Goal: Task Accomplishment & Management: Manage account settings

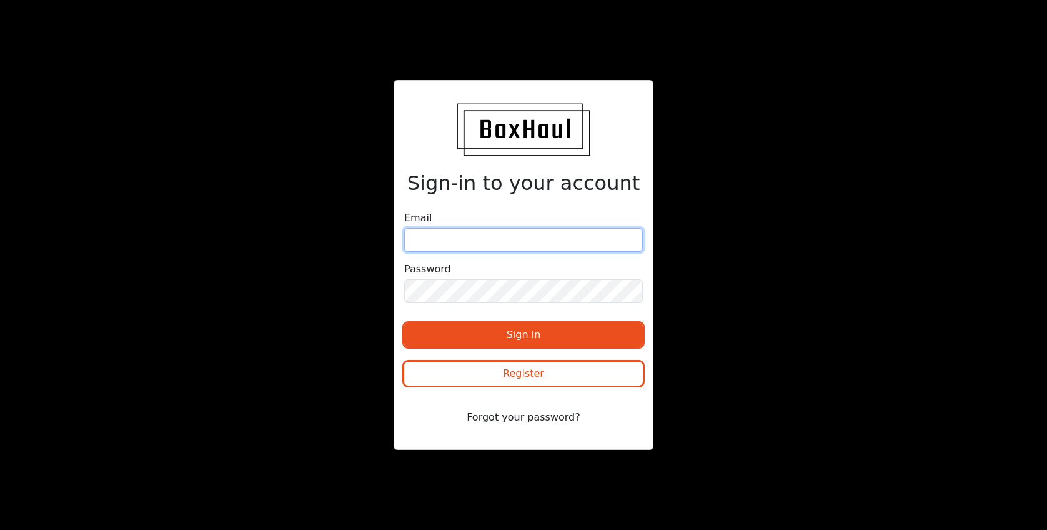
click at [446, 243] on input "email" at bounding box center [523, 240] width 239 height 24
type input "[EMAIL_ADDRESS][DOMAIN_NAME]"
click at [489, 243] on input "[EMAIL_ADDRESS][DOMAIN_NAME]" at bounding box center [523, 240] width 239 height 24
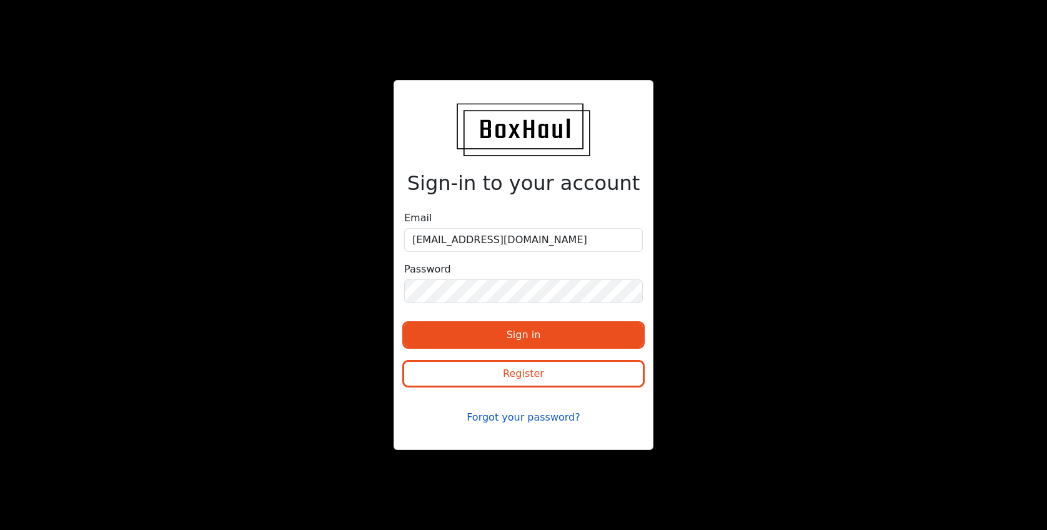
click at [511, 417] on button "Forgot your password?" at bounding box center [523, 417] width 239 height 24
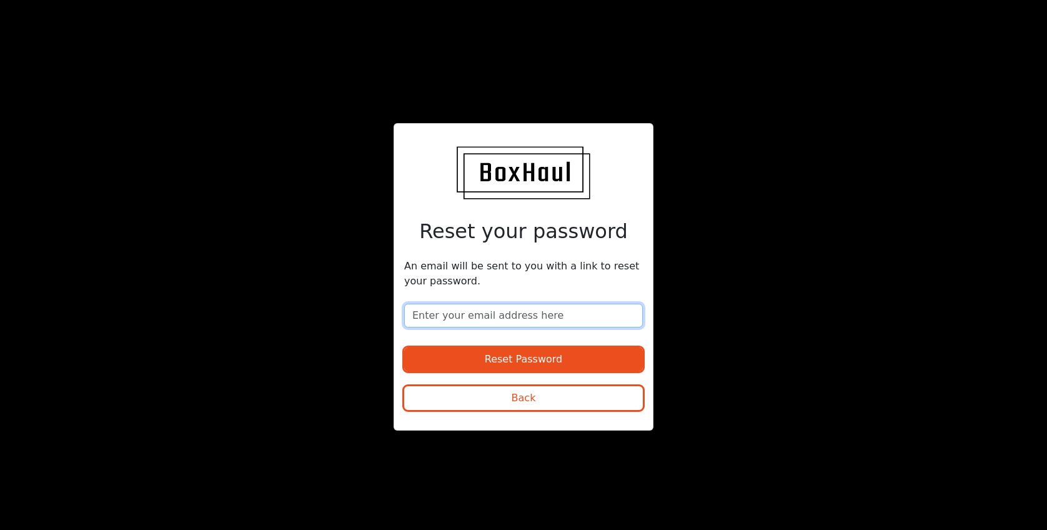
click at [499, 318] on input "email" at bounding box center [523, 315] width 239 height 24
type input "[EMAIL_ADDRESS][DOMAIN_NAME]"
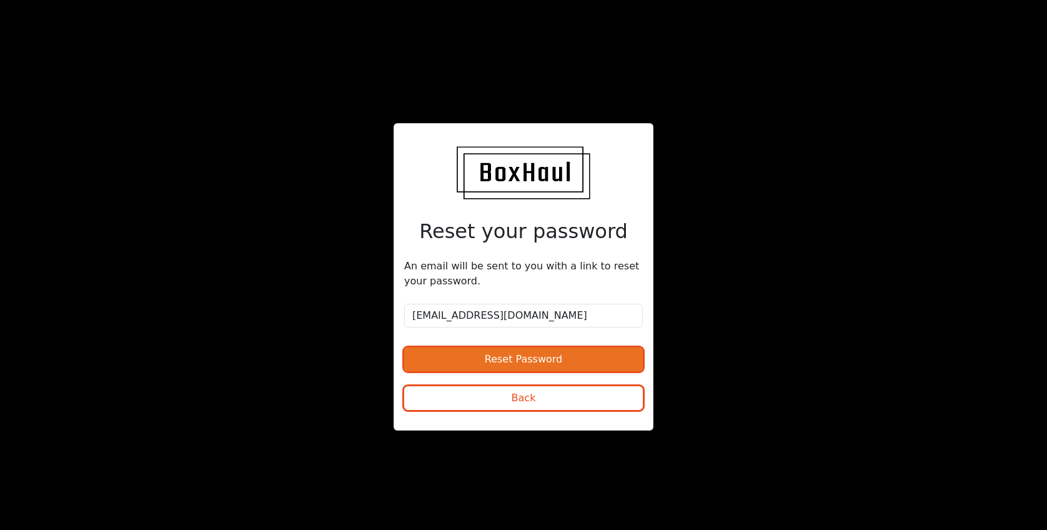
click at [511, 360] on button "Reset Password" at bounding box center [523, 359] width 239 height 24
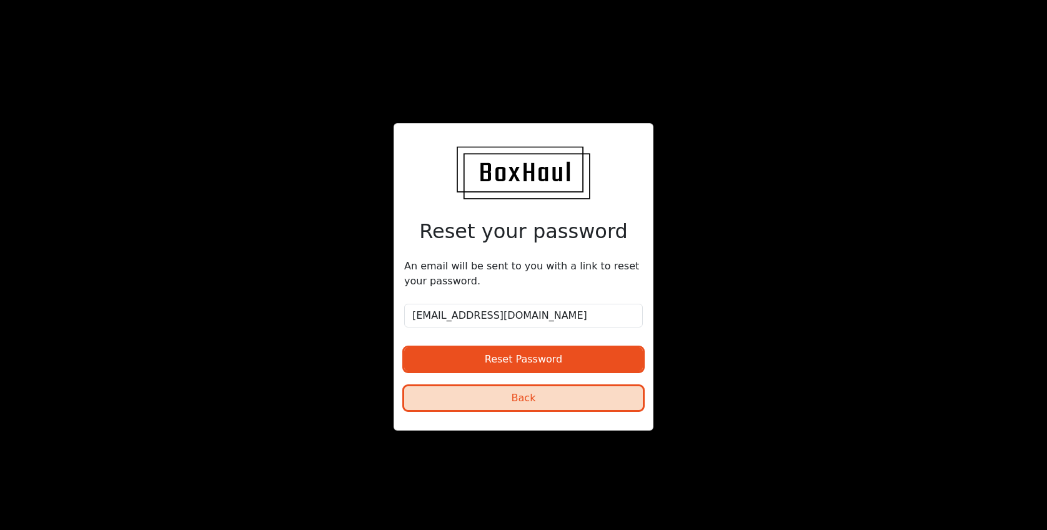
click at [541, 406] on button "Back" at bounding box center [523, 398] width 239 height 24
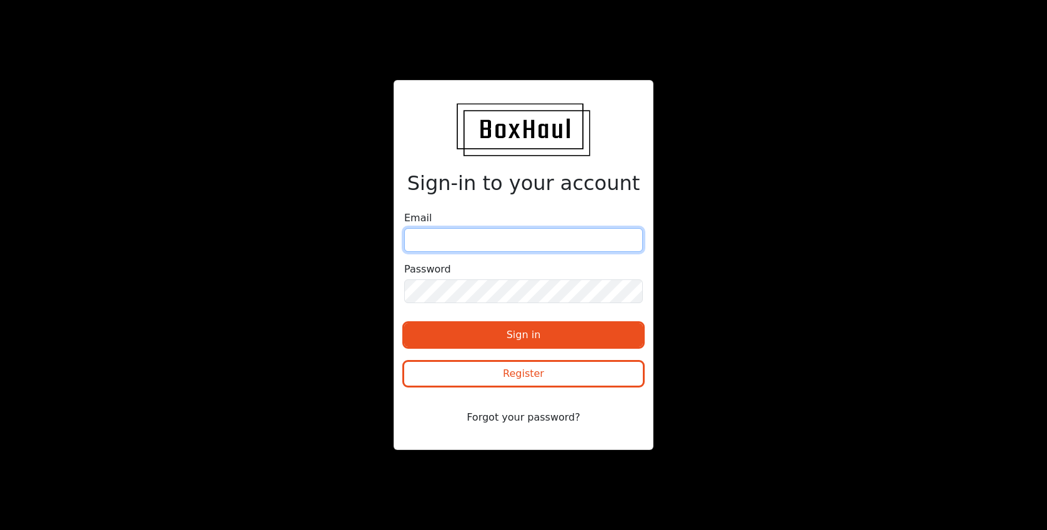
click at [473, 236] on input "email" at bounding box center [523, 240] width 239 height 24
type input "[EMAIL_ADDRESS][DOMAIN_NAME]"
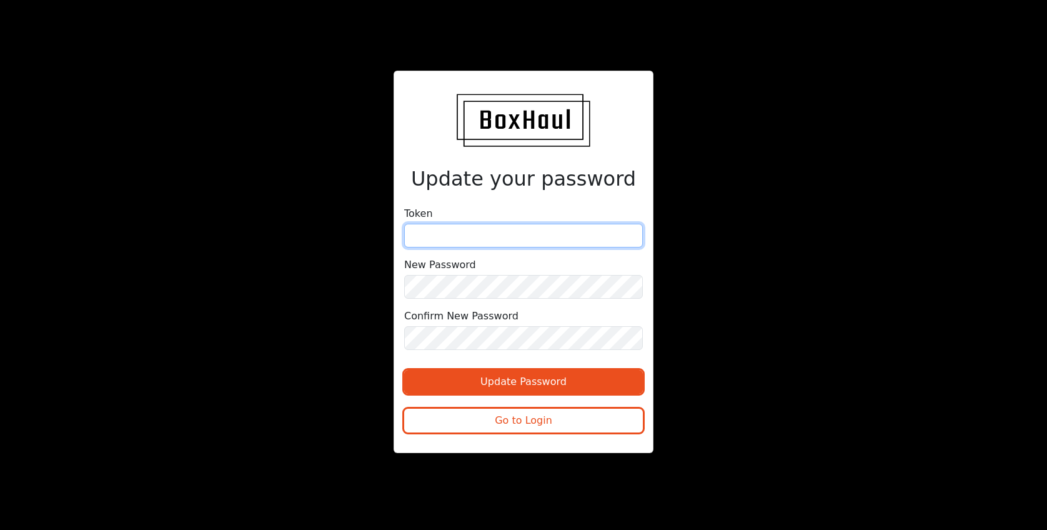
click at [427, 237] on input "text" at bounding box center [523, 236] width 239 height 24
paste input "6f146880e5a8db5d2579256df8b596356aba43f8e67aca152d"
type input "6f146880e5a8db5d2579256df8b596356aba43f8e67aca152d"
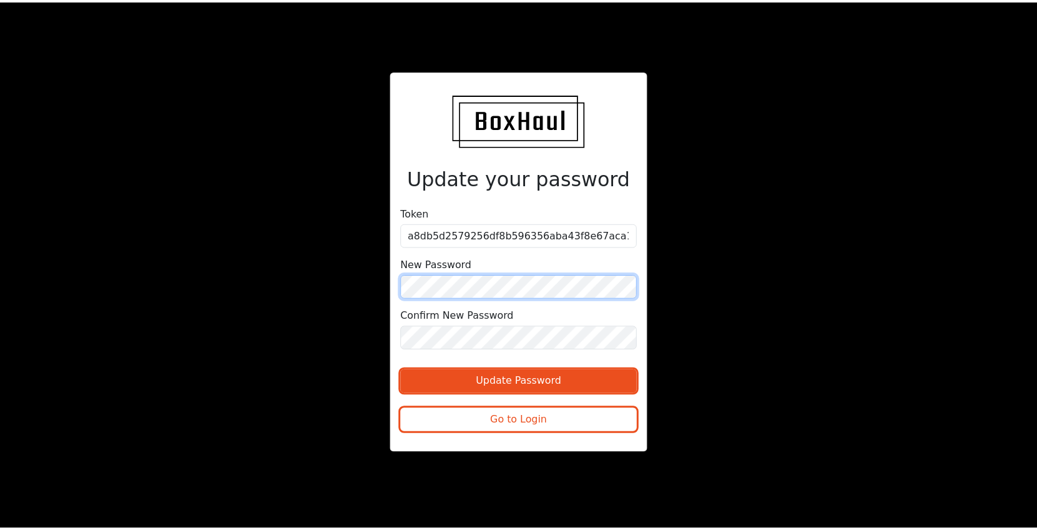
scroll to position [0, 0]
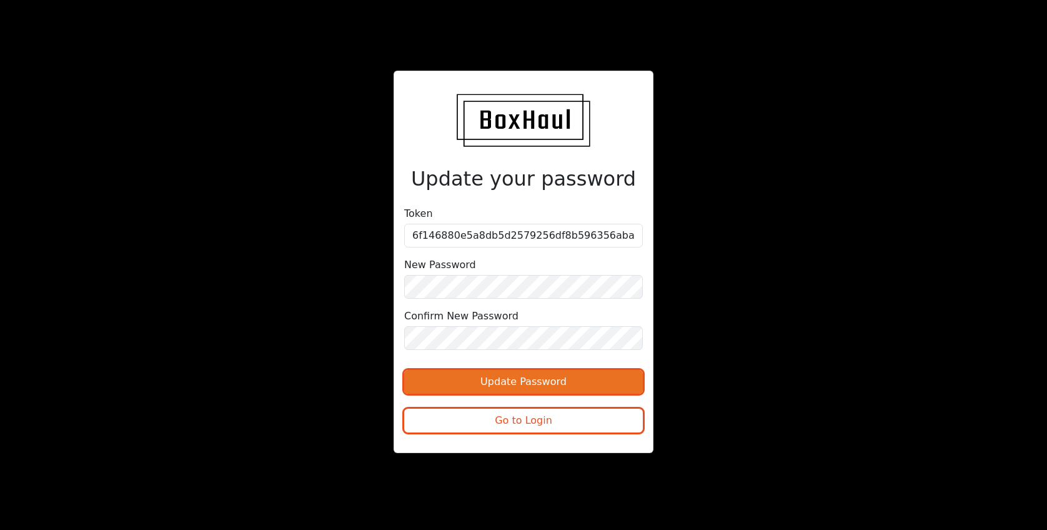
click at [485, 375] on button "Update Password" at bounding box center [523, 382] width 239 height 24
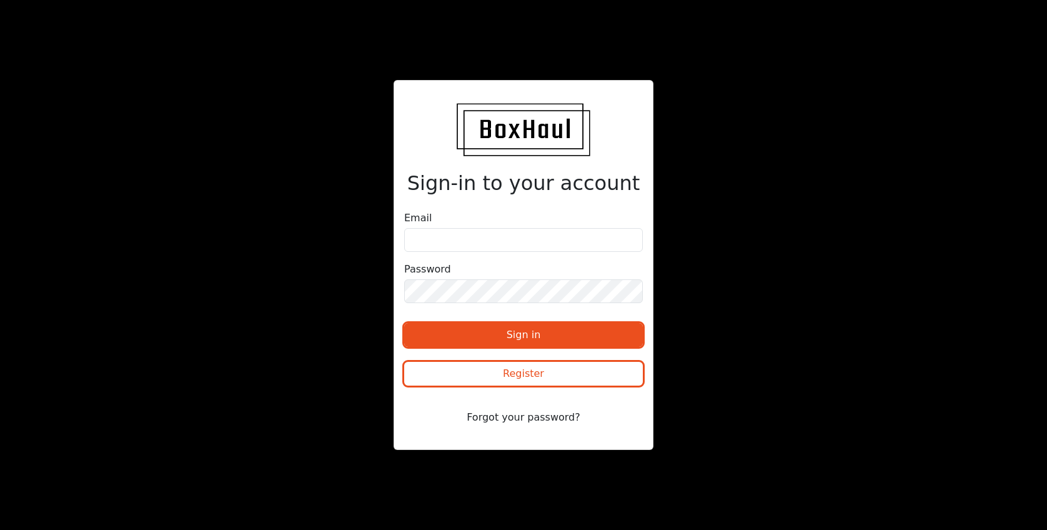
click at [445, 254] on form "Email Password Sign in Register Forgot your password?" at bounding box center [523, 324] width 239 height 229
click at [446, 247] on input "email" at bounding box center [523, 240] width 239 height 24
type input "[EMAIL_ADDRESS][DOMAIN_NAME]"
click at [506, 307] on form "Email ar@kbcluk.com Password Sign in Register Forgot your password?" at bounding box center [523, 324] width 239 height 229
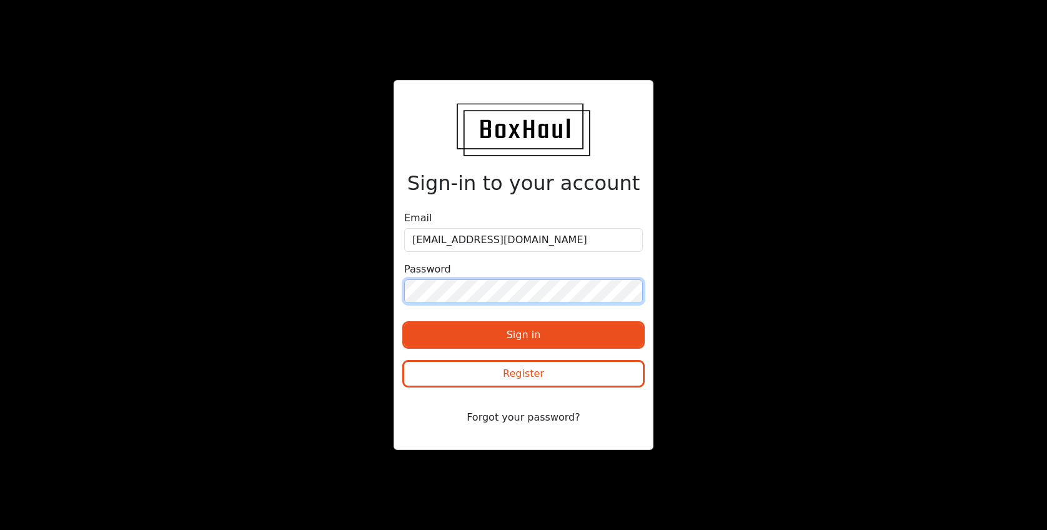
click at [404, 323] on button "Sign in" at bounding box center [523, 335] width 239 height 24
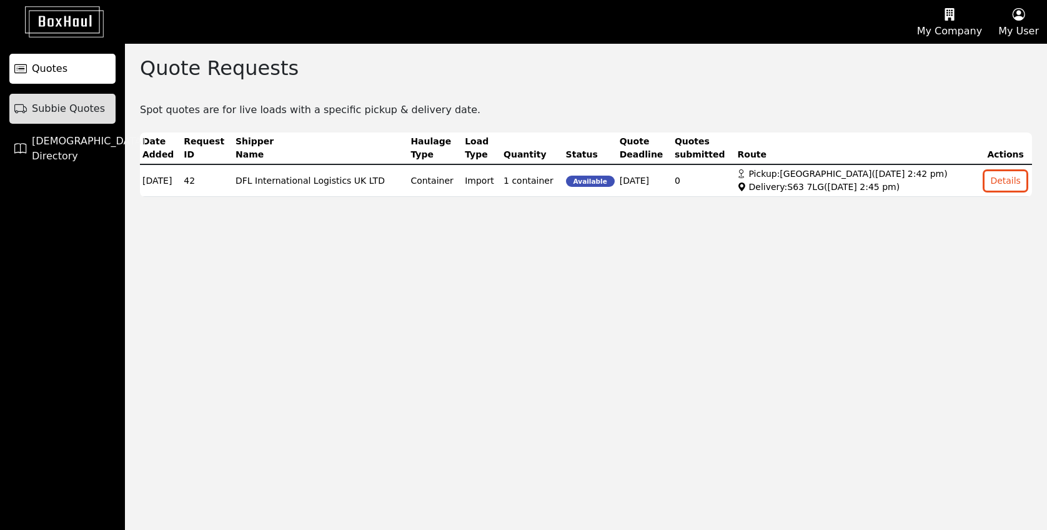
click at [74, 114] on span "Subbie Quotes" at bounding box center [68, 108] width 73 height 15
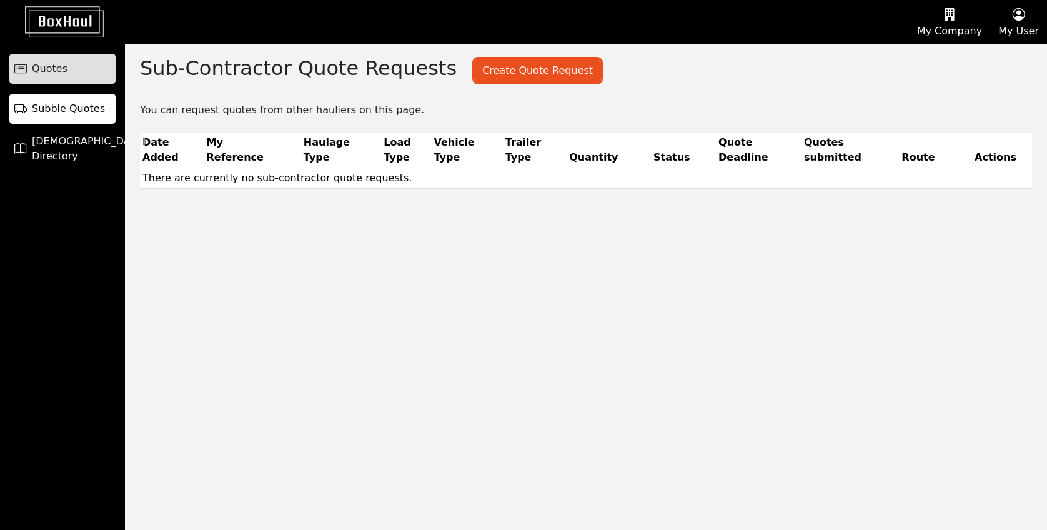
click at [68, 68] on link "Quotes" at bounding box center [62, 69] width 106 height 30
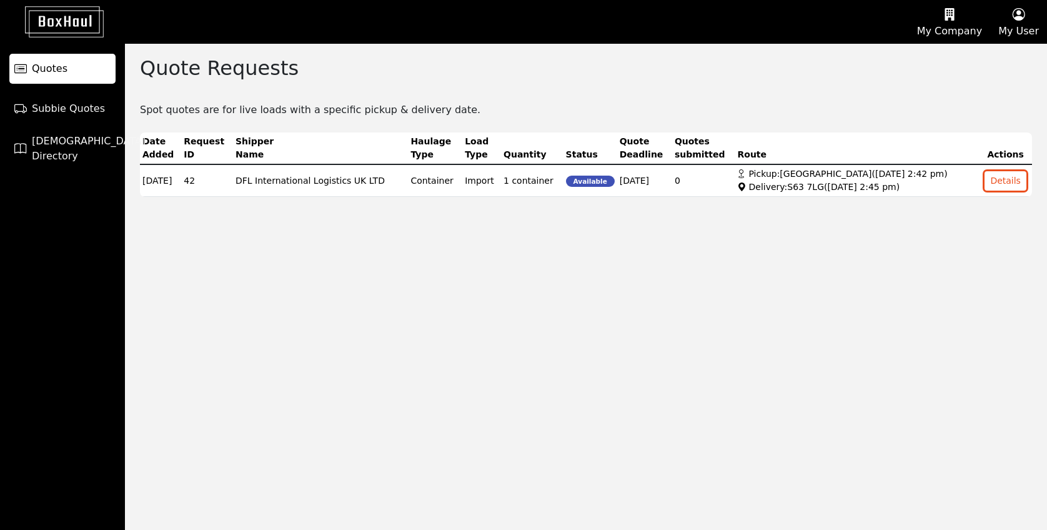
click at [12, 66] on link "Quotes" at bounding box center [62, 69] width 106 height 30
click at [21, 102] on icon at bounding box center [20, 108] width 12 height 19
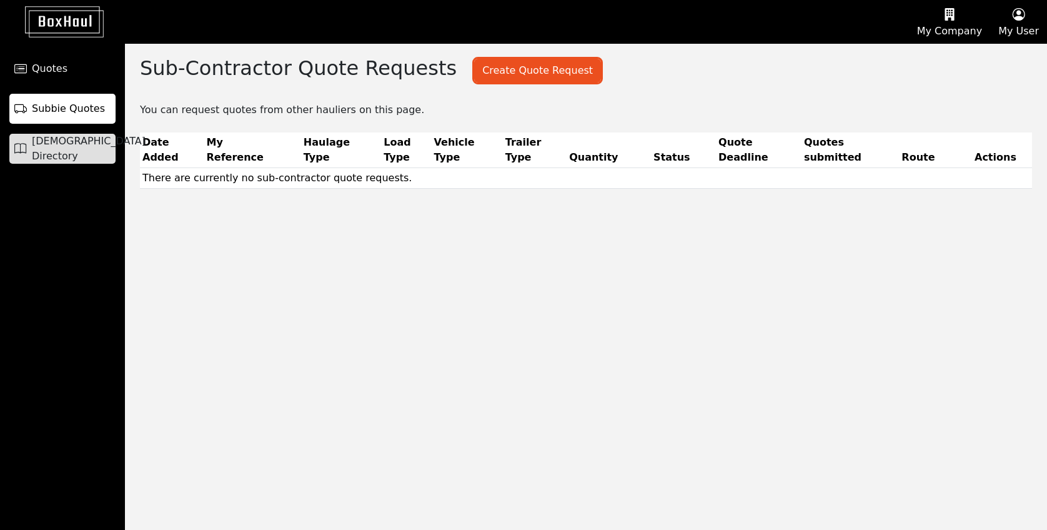
click at [21, 151] on icon at bounding box center [20, 148] width 12 height 19
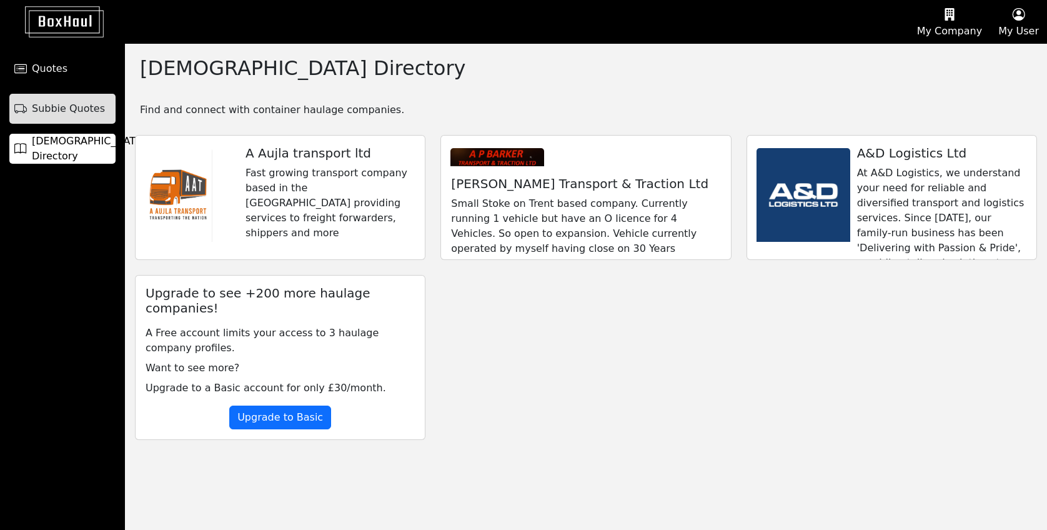
click at [21, 115] on icon at bounding box center [20, 108] width 12 height 19
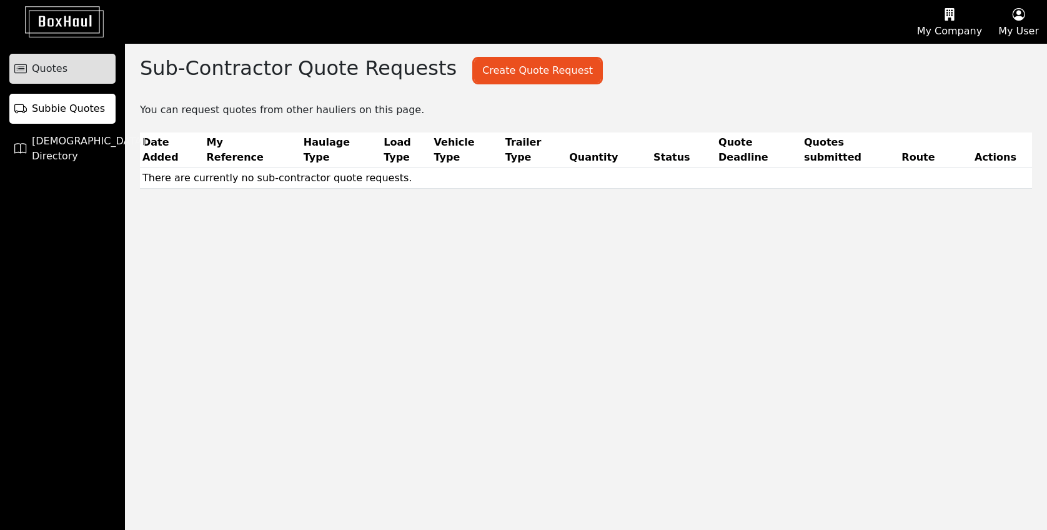
click at [21, 74] on icon at bounding box center [20, 68] width 12 height 19
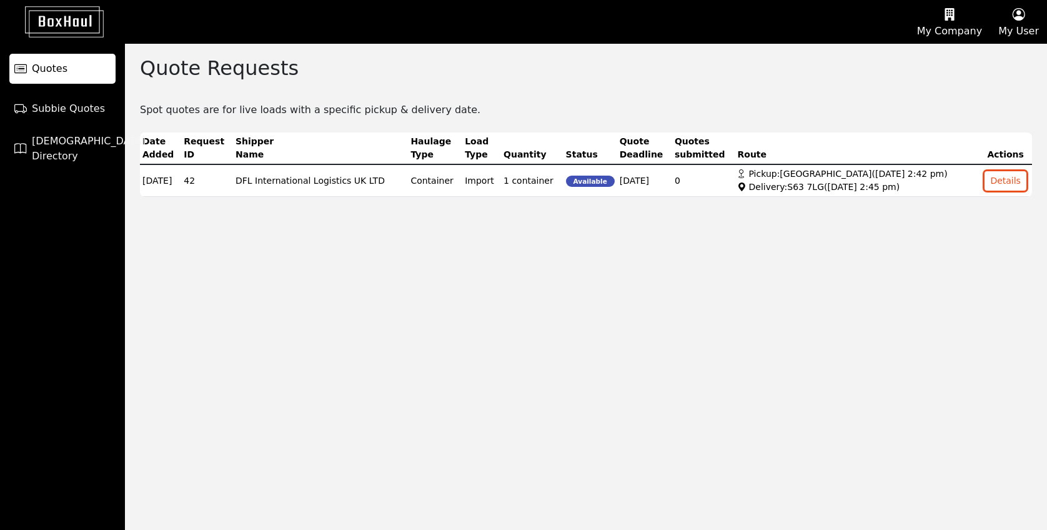
click at [942, 29] on button "My Company" at bounding box center [949, 22] width 81 height 42
click at [945, 55] on div "Company Profile" at bounding box center [933, 60] width 112 height 20
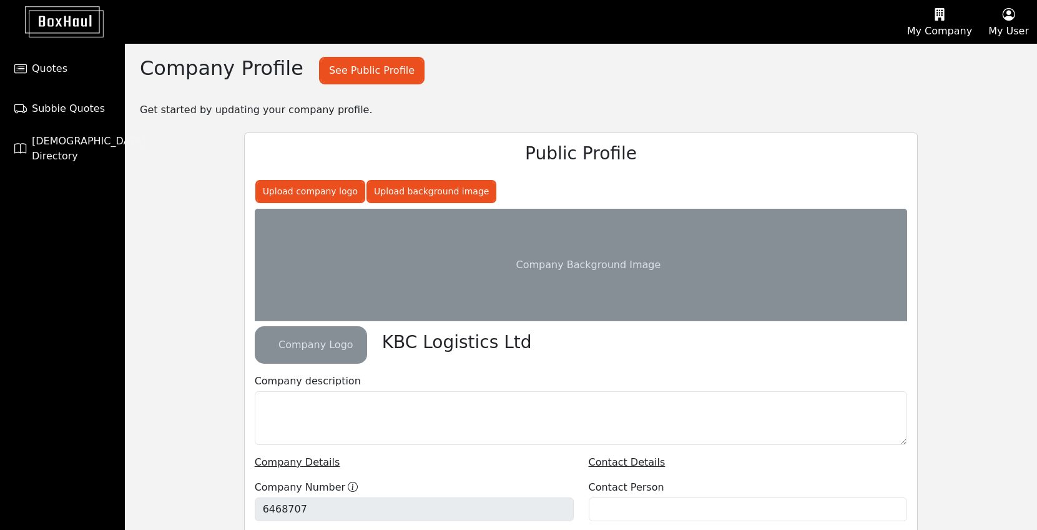
click at [42, 22] on img at bounding box center [54, 21] width 97 height 31
click at [69, 22] on img at bounding box center [54, 21] width 97 height 31
click at [59, 108] on span "Subbie Quotes" at bounding box center [68, 108] width 73 height 15
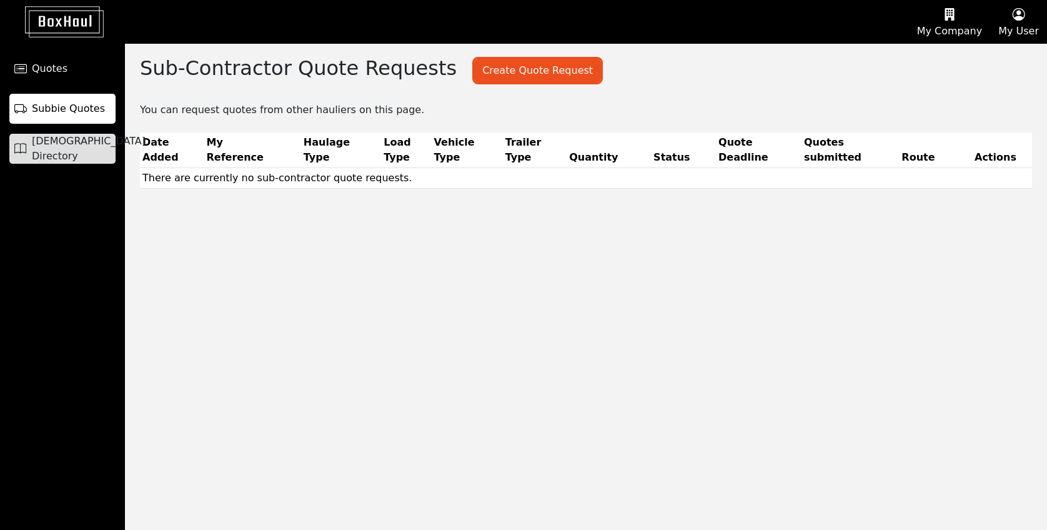
click at [94, 154] on span "Haulier Directory" at bounding box center [89, 149] width 114 height 30
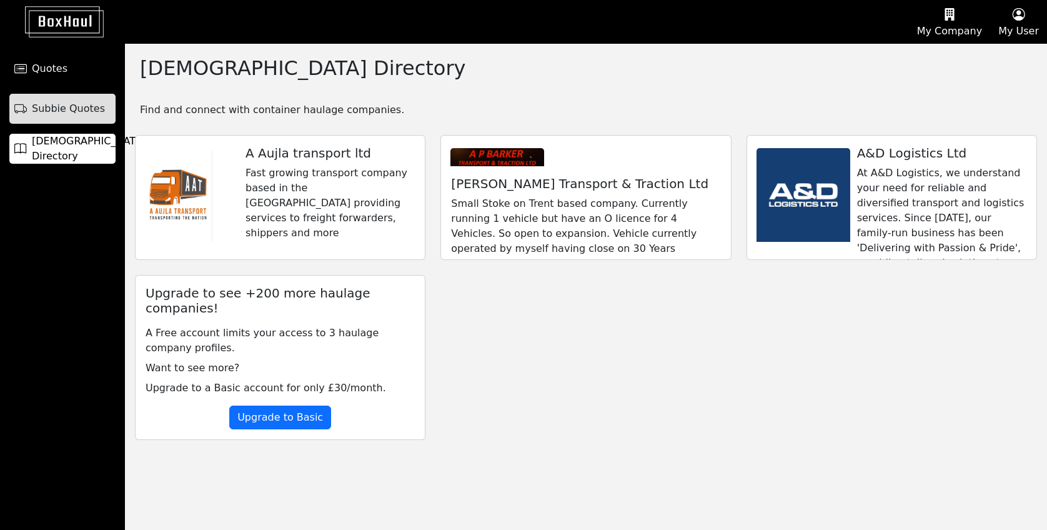
click at [54, 106] on span "Subbie Quotes" at bounding box center [68, 108] width 73 height 15
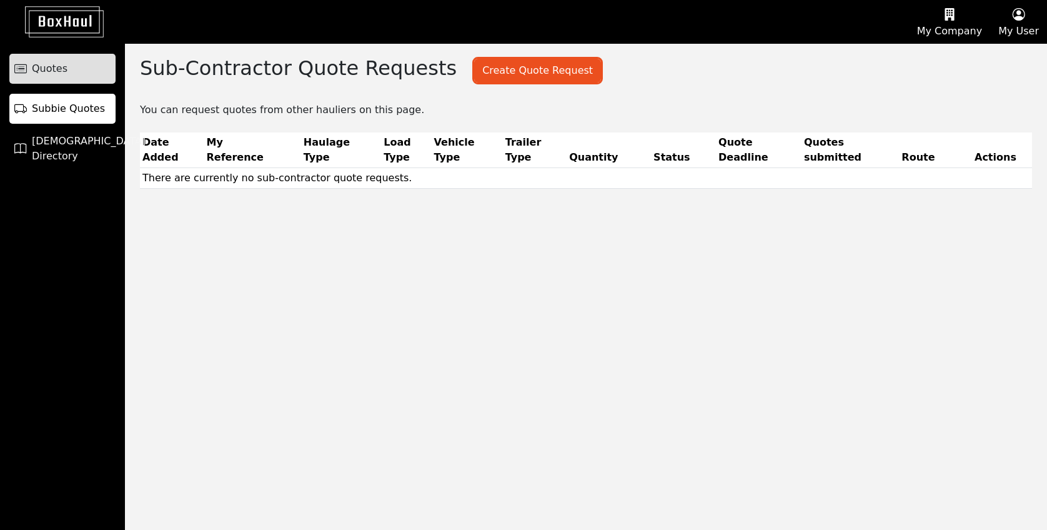
click at [46, 71] on span "Quotes" at bounding box center [50, 68] width 36 height 15
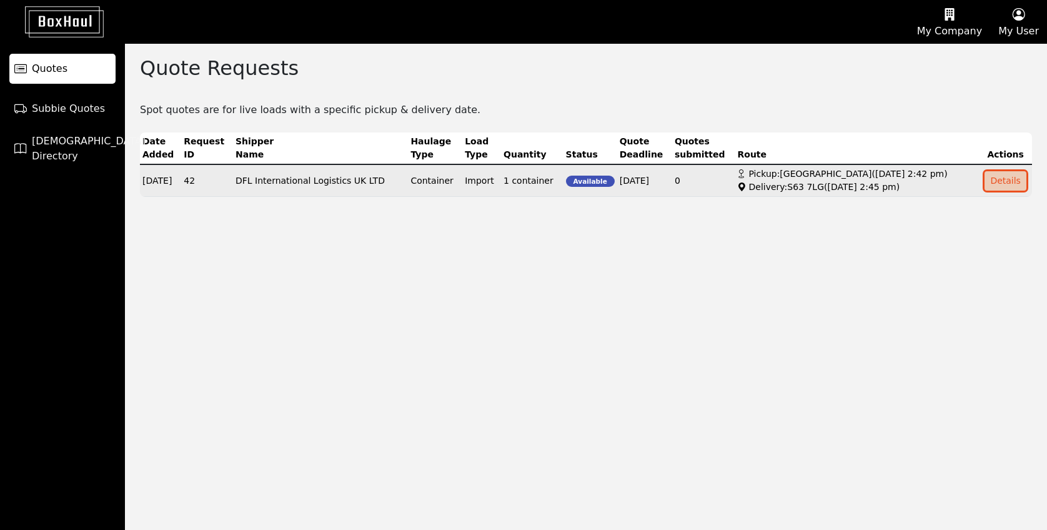
click at [997, 187] on button "Details" at bounding box center [1005, 180] width 42 height 19
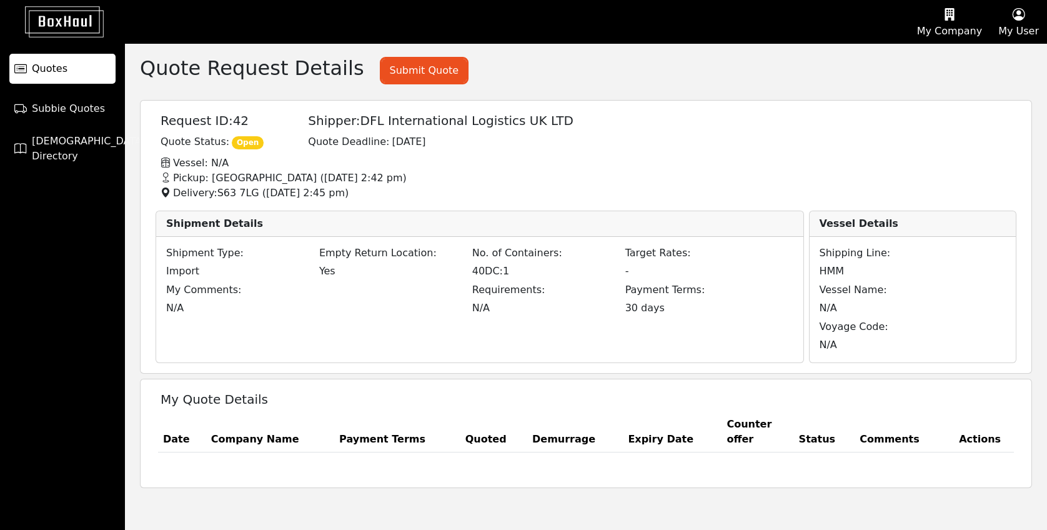
click at [1023, 27] on button "My User" at bounding box center [1018, 22] width 57 height 42
click at [977, 104] on link "Logout" at bounding box center [996, 100] width 99 height 20
